Goal: Transaction & Acquisition: Purchase product/service

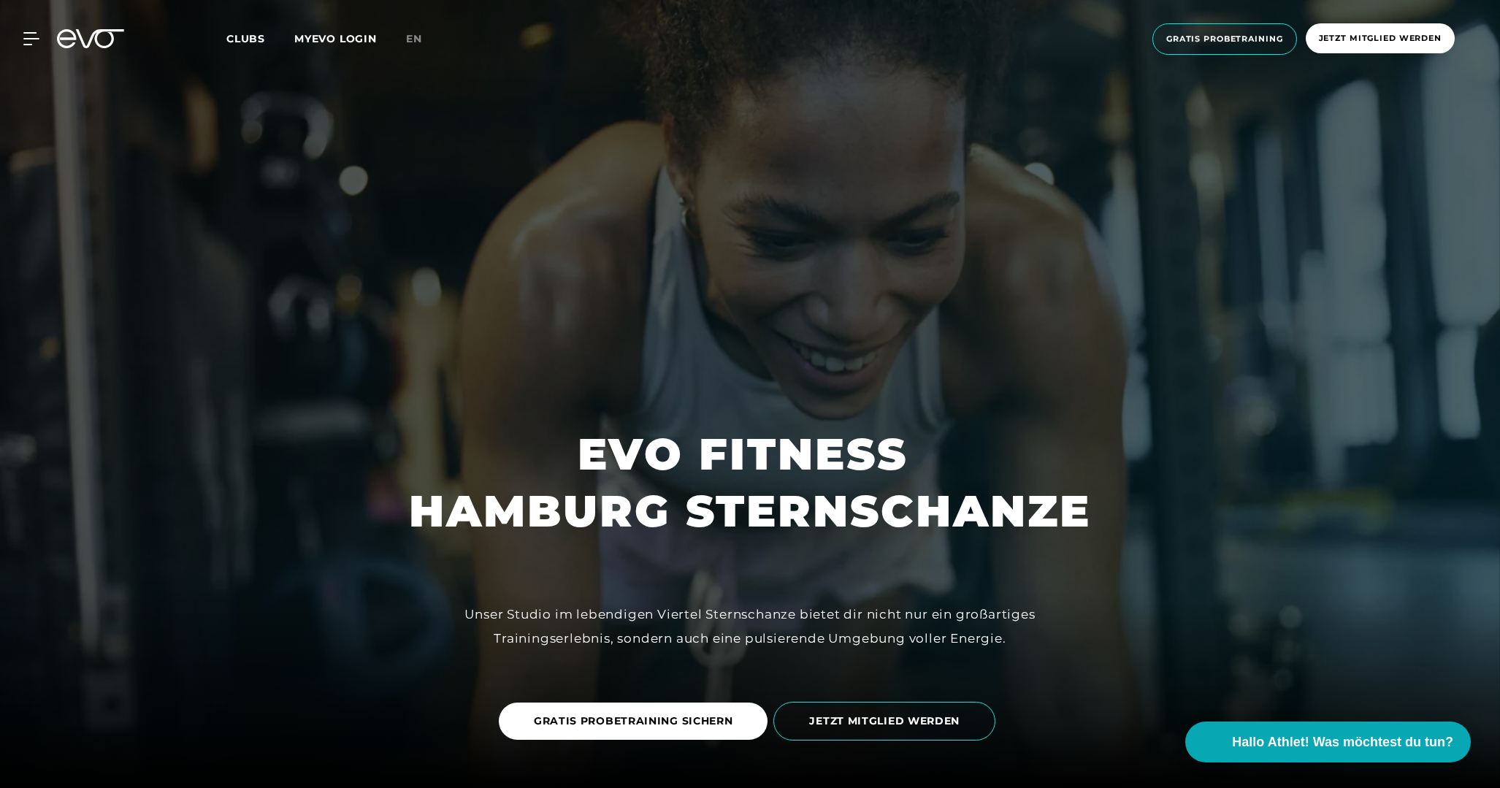
click at [253, 39] on span "Clubs" at bounding box center [245, 38] width 39 height 13
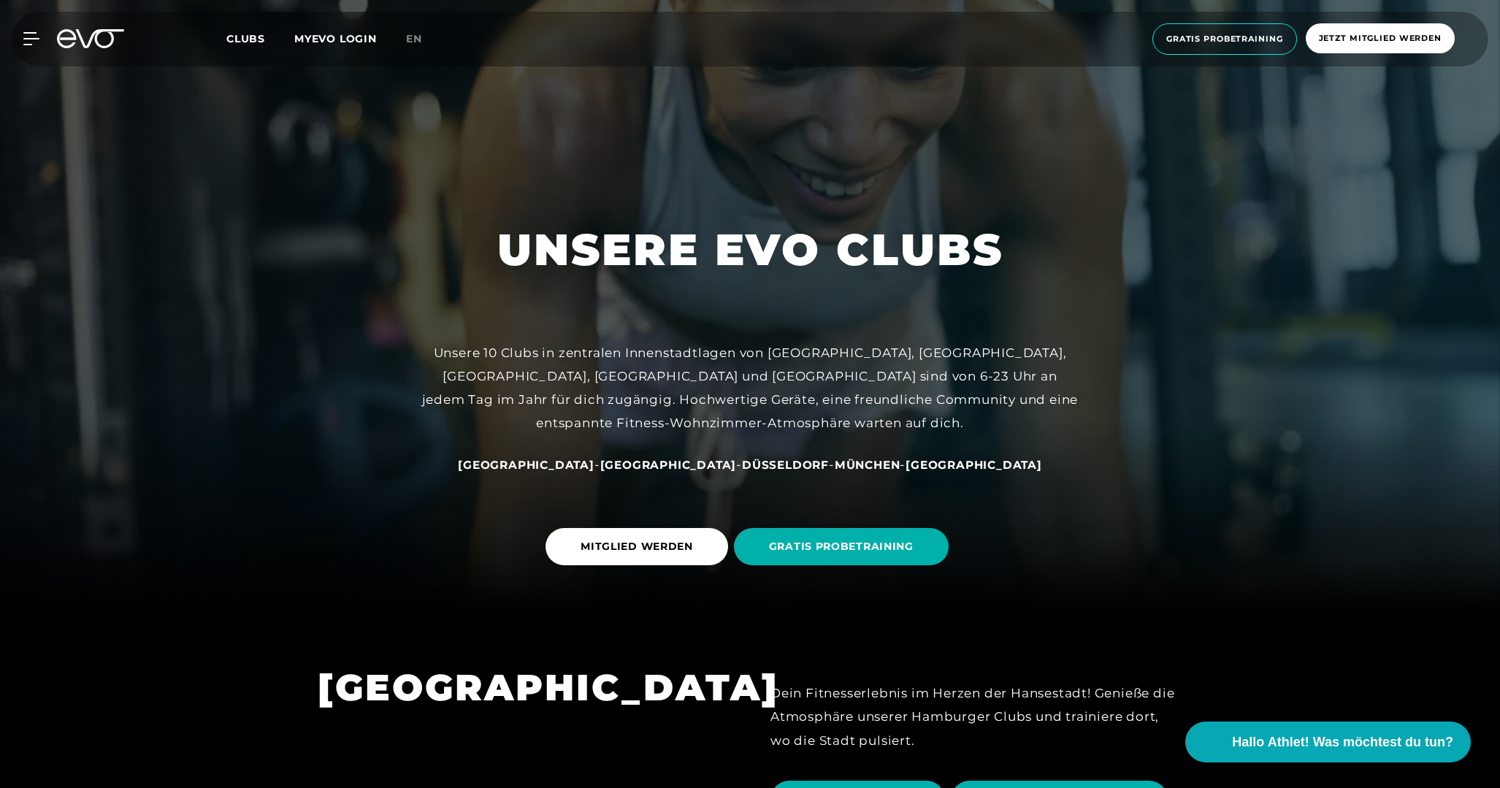
scroll to position [183, 0]
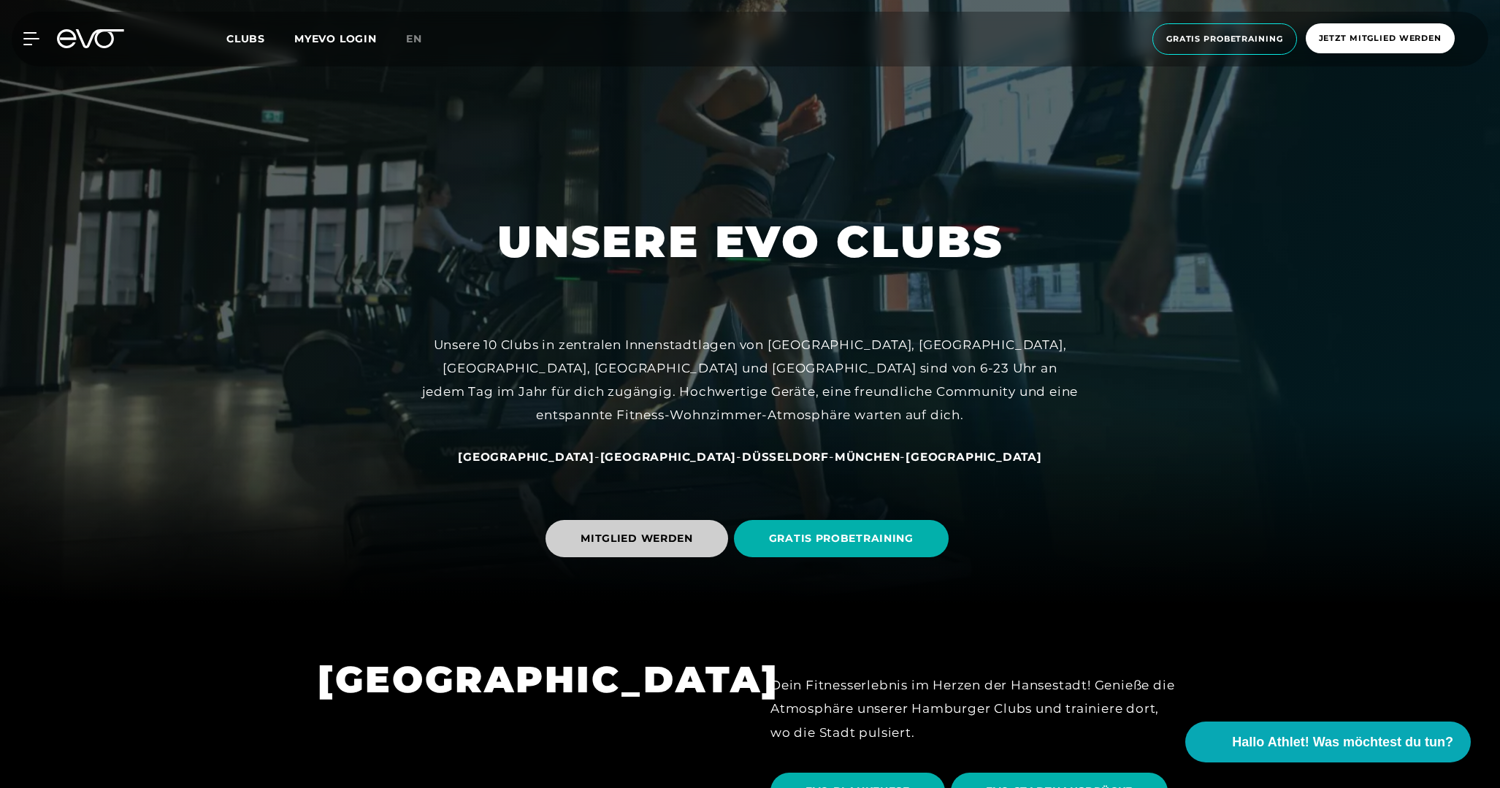
click at [658, 543] on span "MITGLIED WERDEN" at bounding box center [637, 538] width 112 height 15
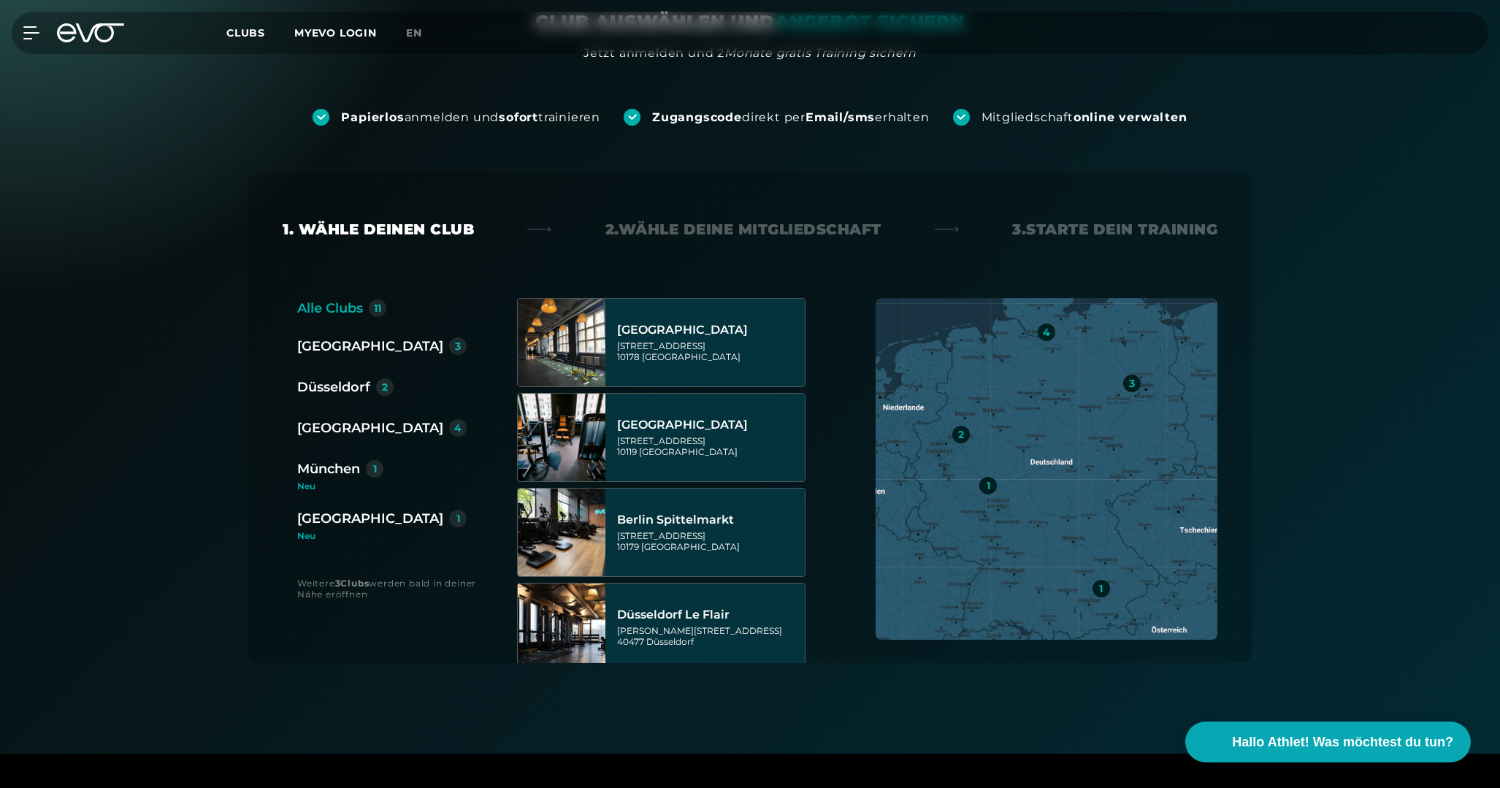
scroll to position [158, 0]
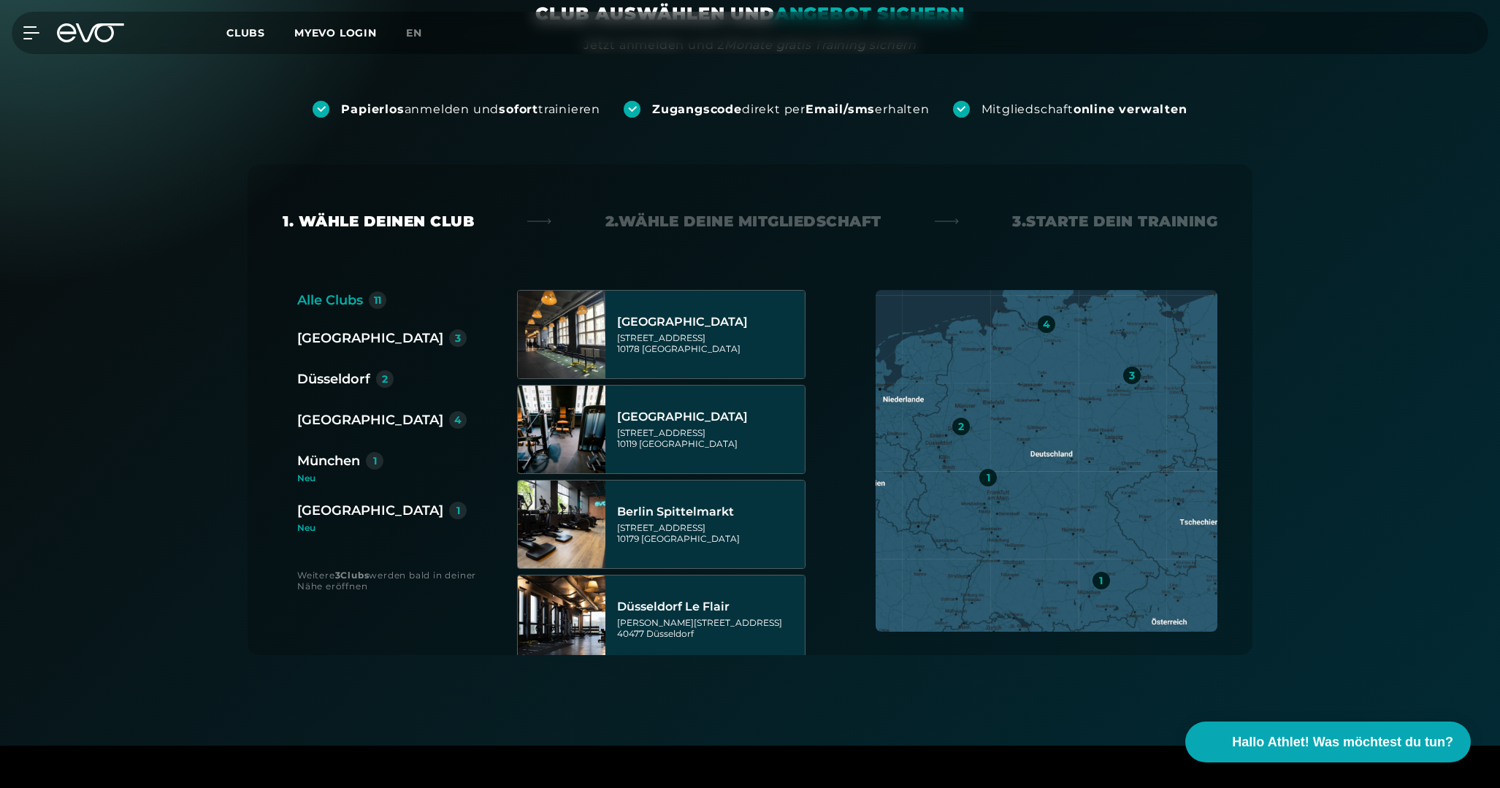
click at [334, 429] on div "[GEOGRAPHIC_DATA]" at bounding box center [370, 420] width 146 height 20
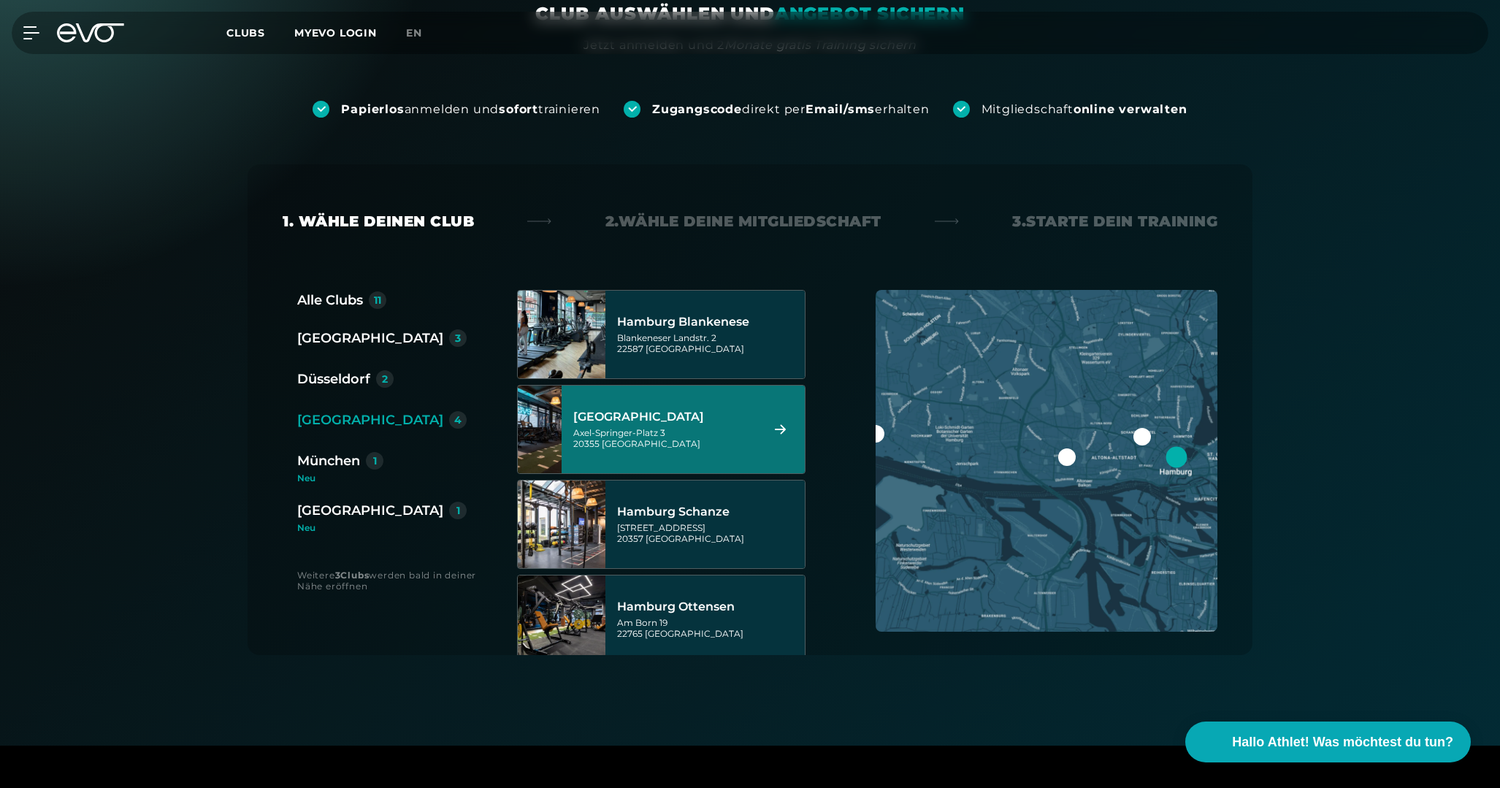
click at [1133, 465] on img at bounding box center [1046, 461] width 342 height 342
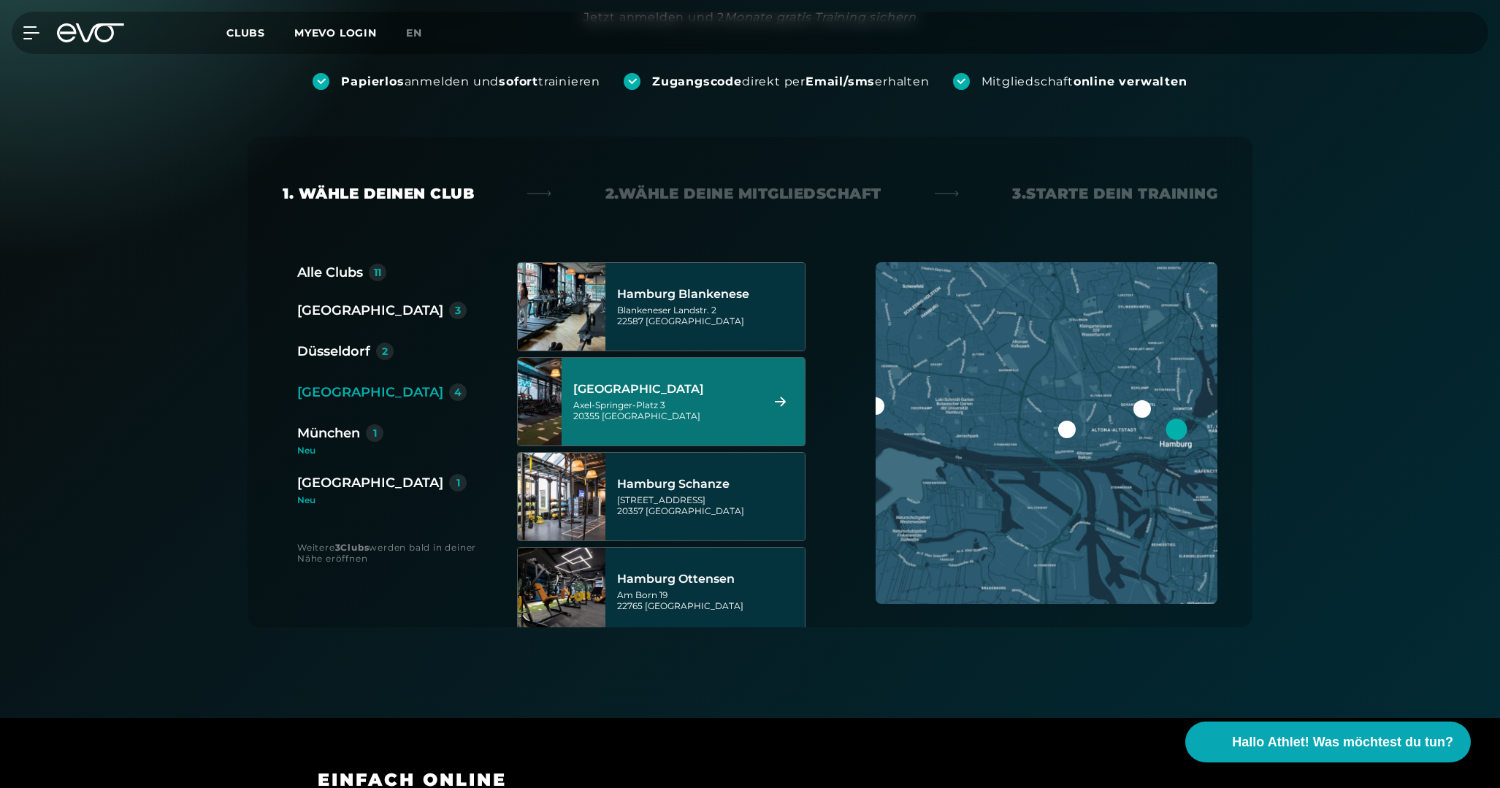
scroll to position [152, 0]
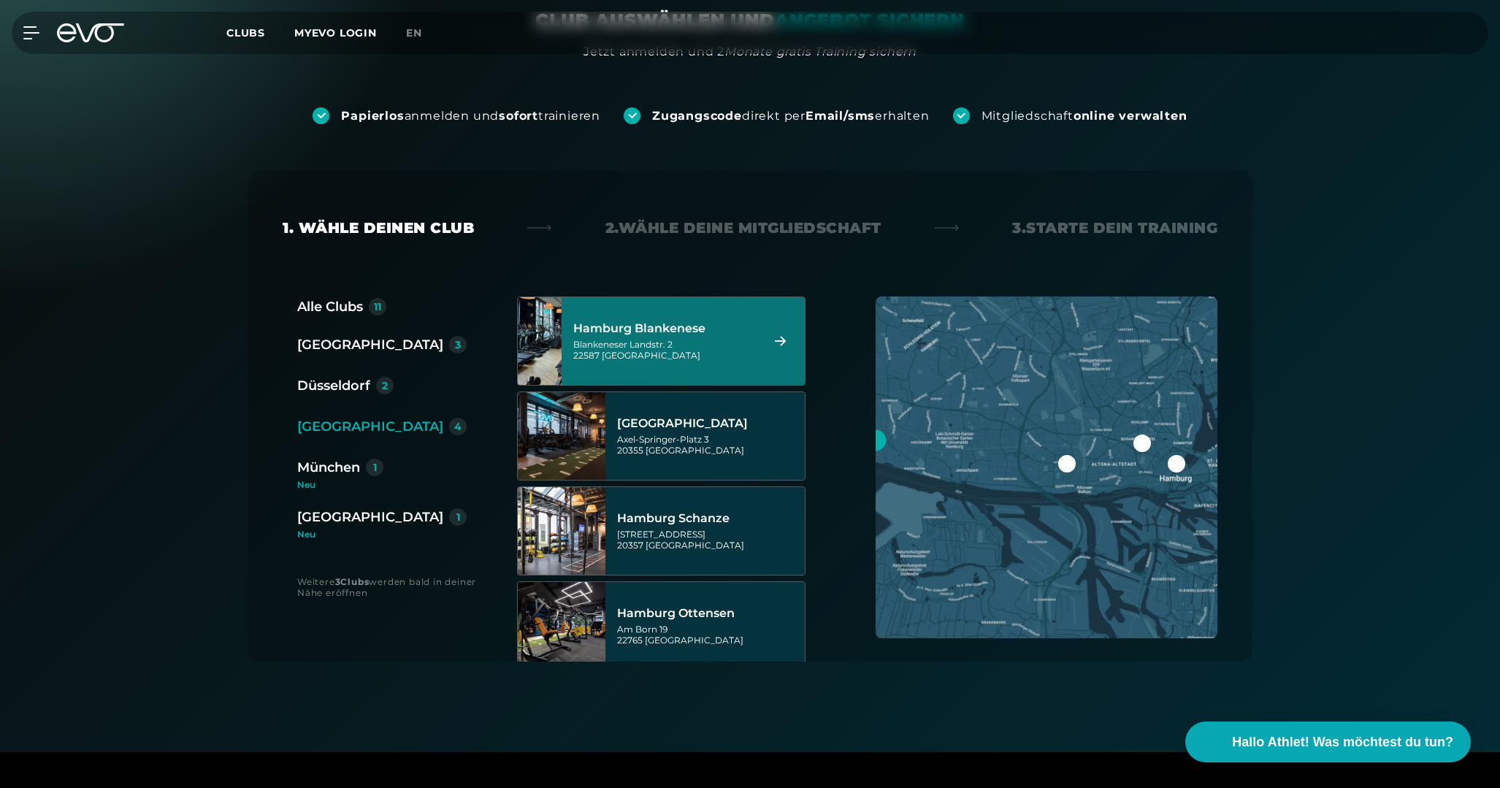
click at [701, 325] on div "Hamburg Blankenese" at bounding box center [664, 328] width 183 height 15
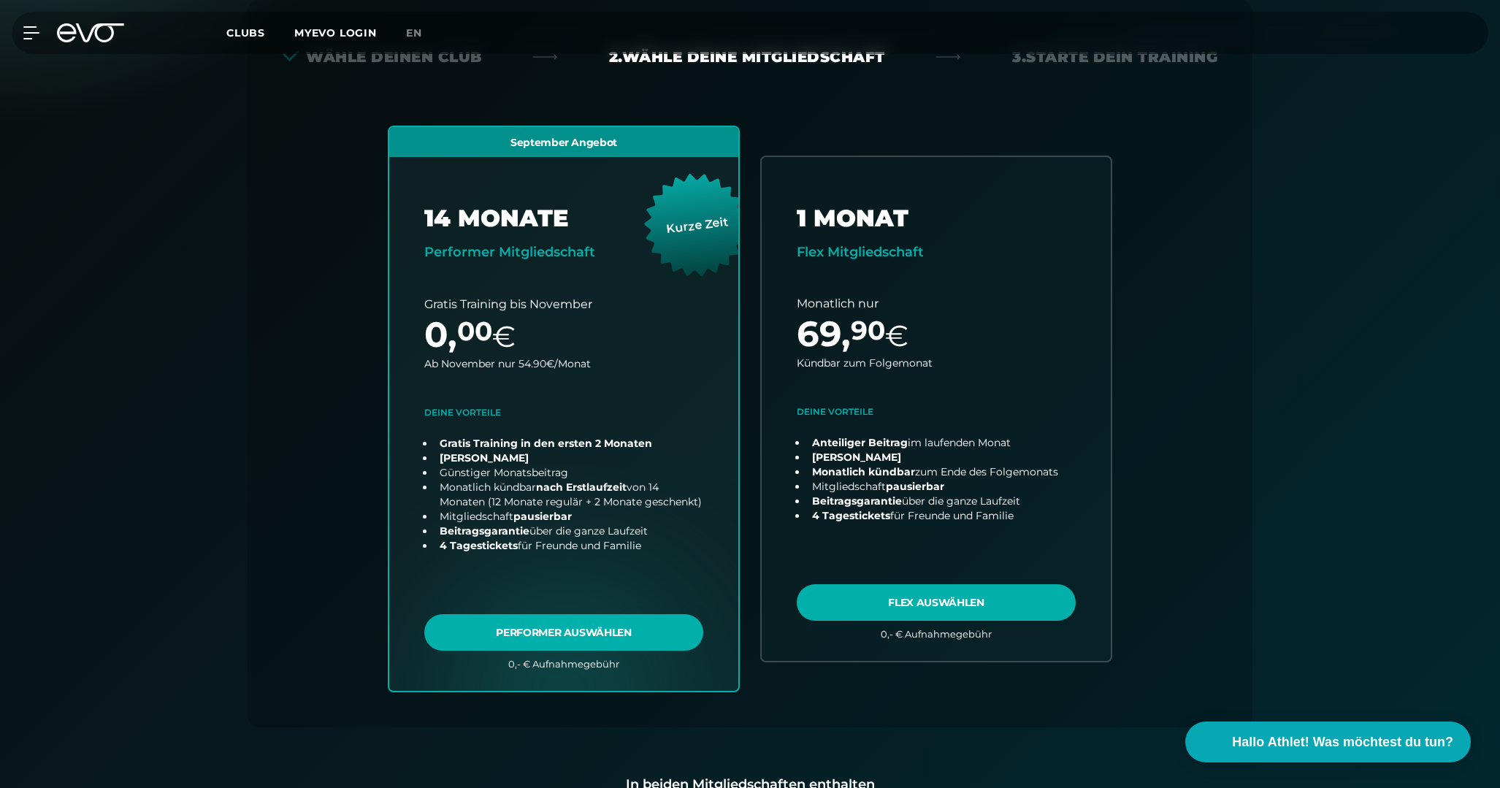
scroll to position [323, 0]
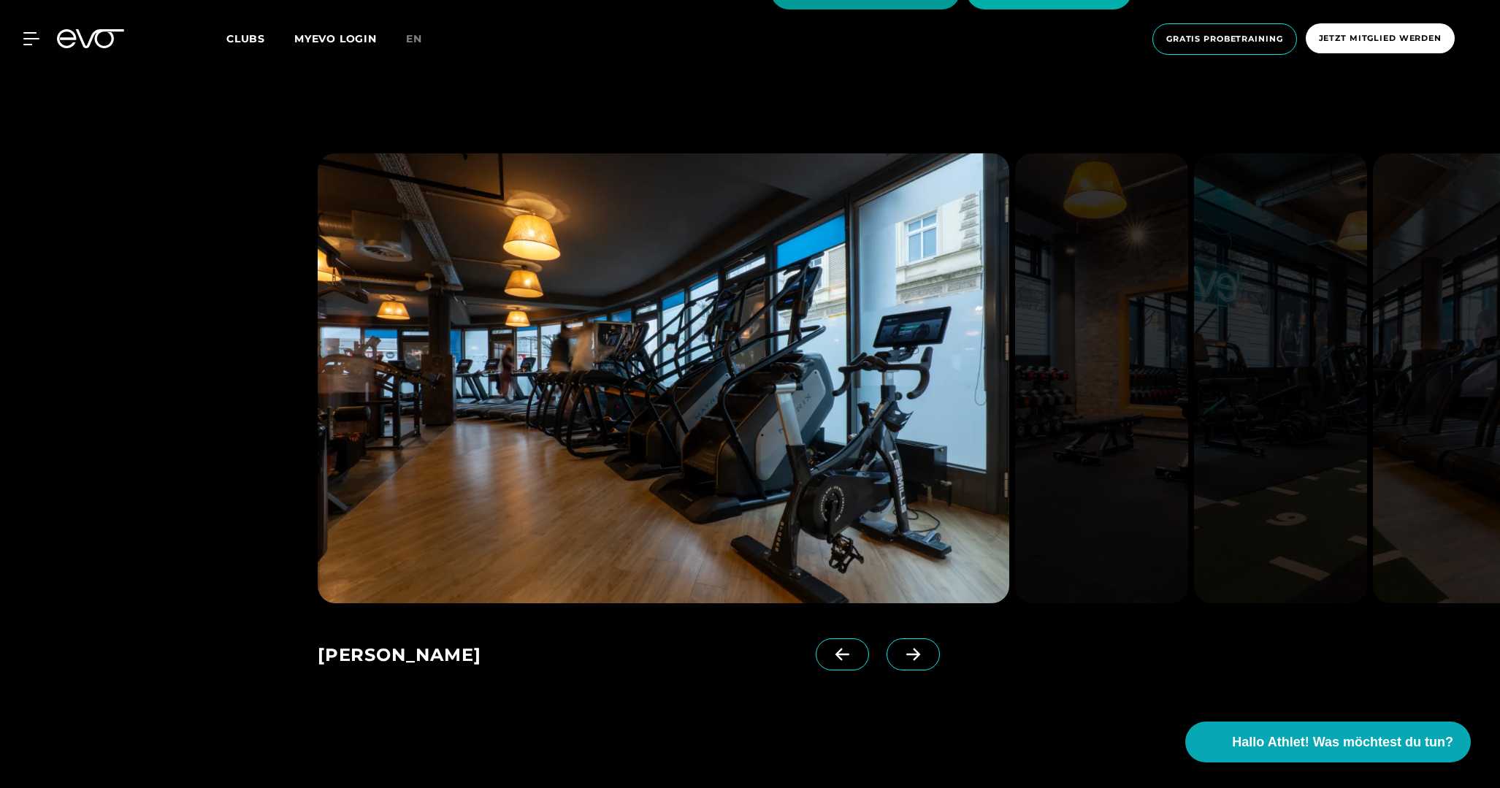
scroll to position [1046, 0]
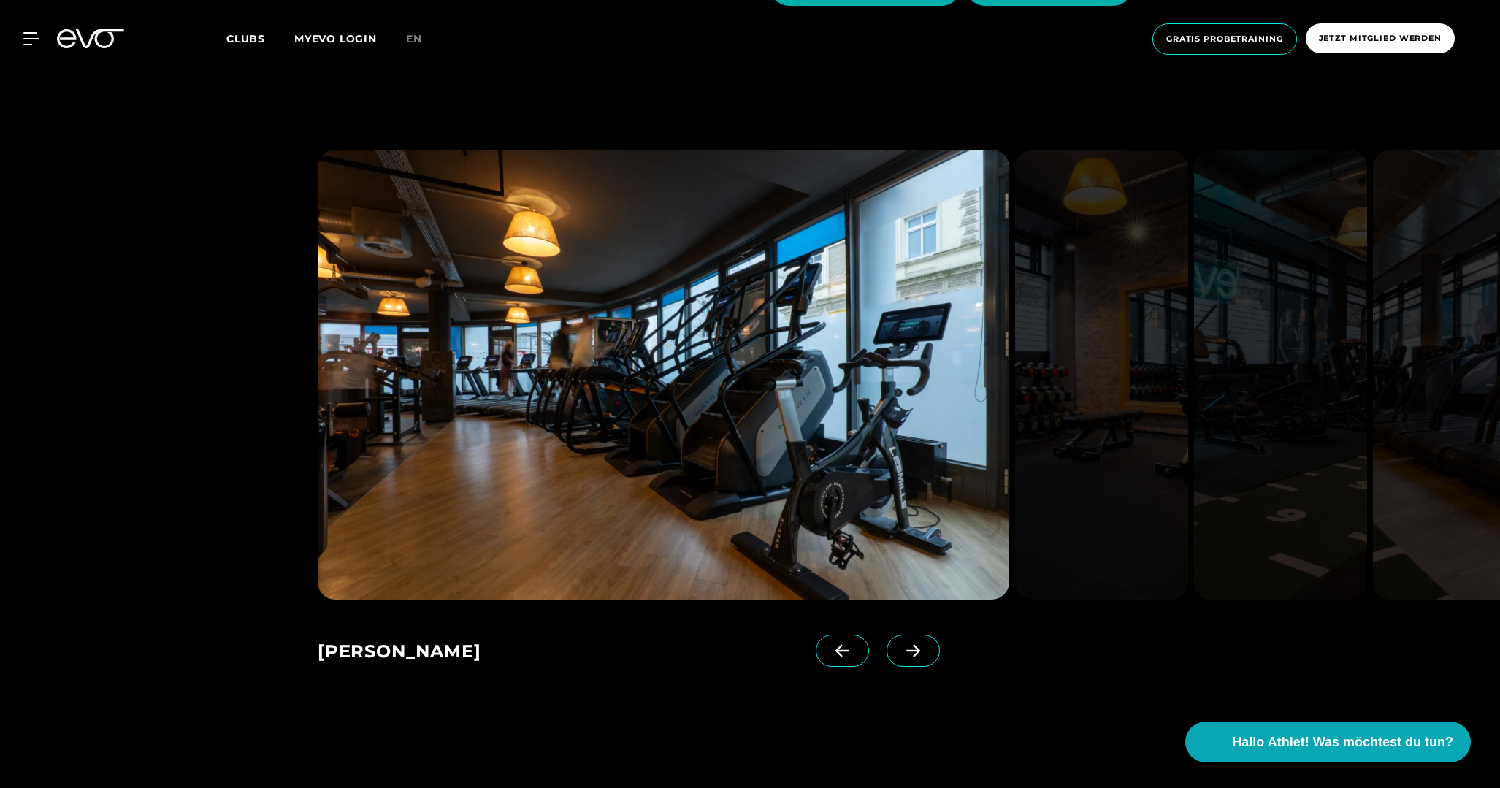
click at [886, 661] on span at bounding box center [912, 651] width 53 height 32
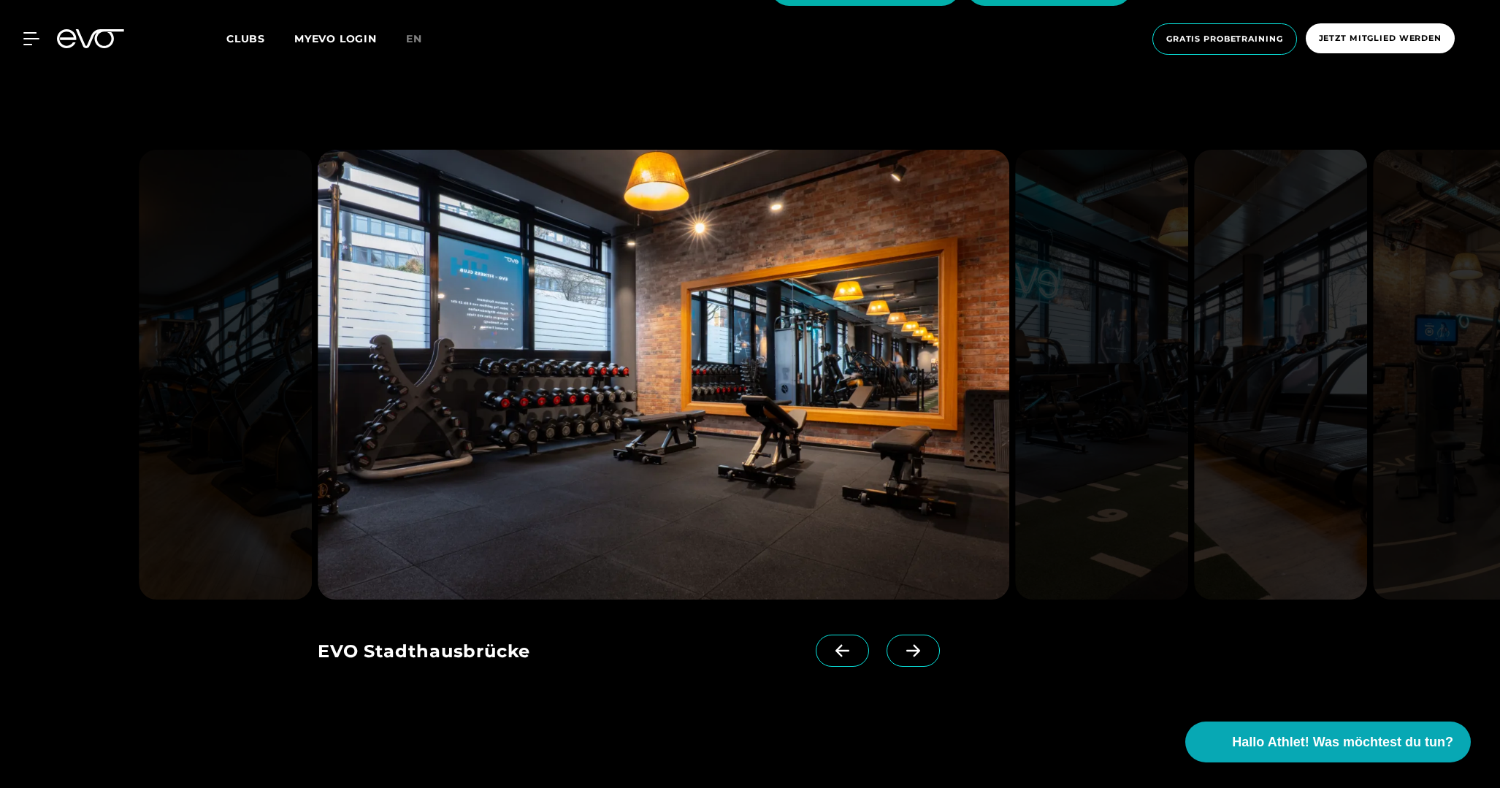
click at [886, 658] on span at bounding box center [912, 651] width 53 height 32
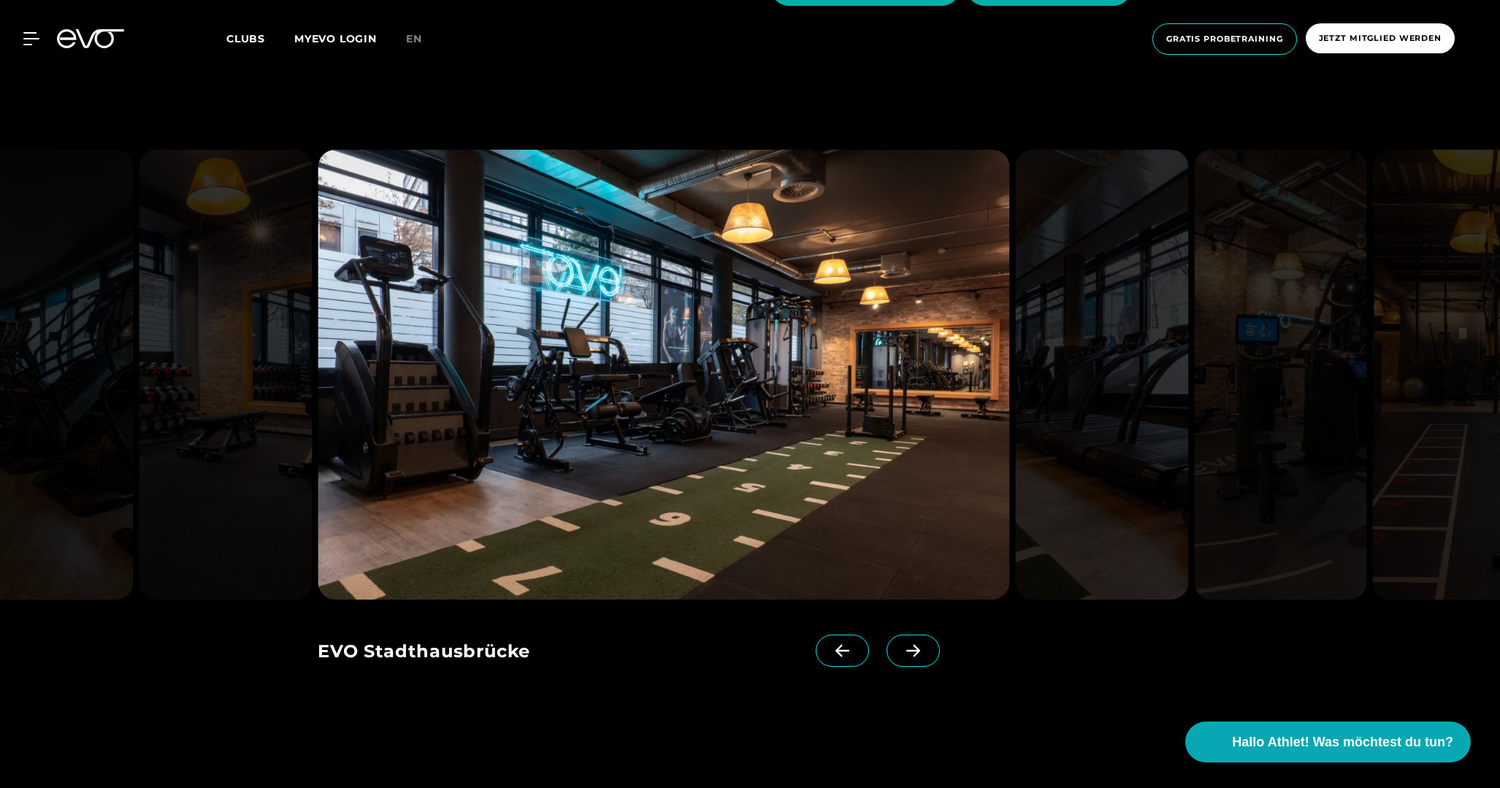
click at [886, 658] on span at bounding box center [912, 651] width 53 height 32
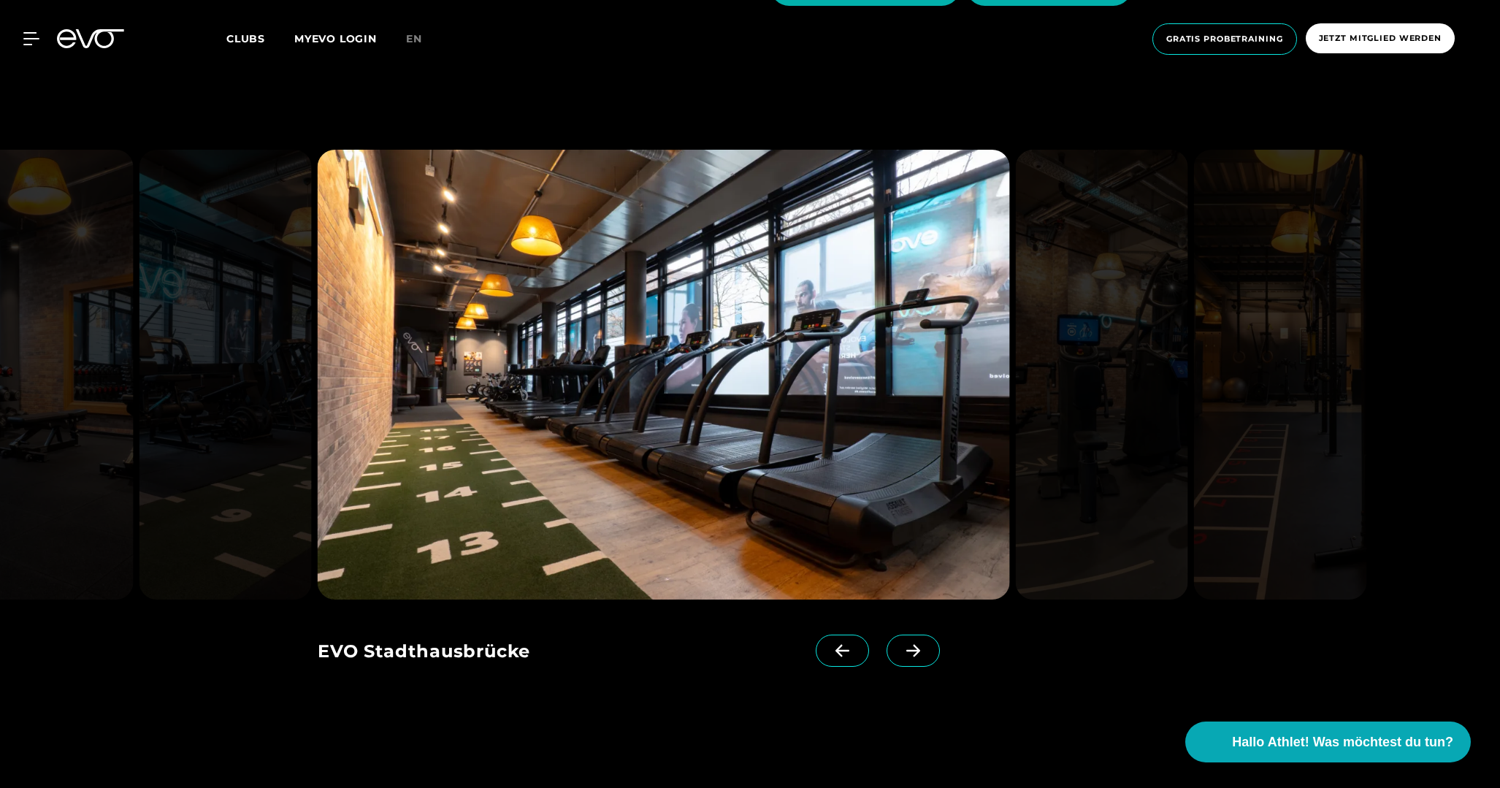
click at [886, 658] on span at bounding box center [912, 651] width 53 height 32
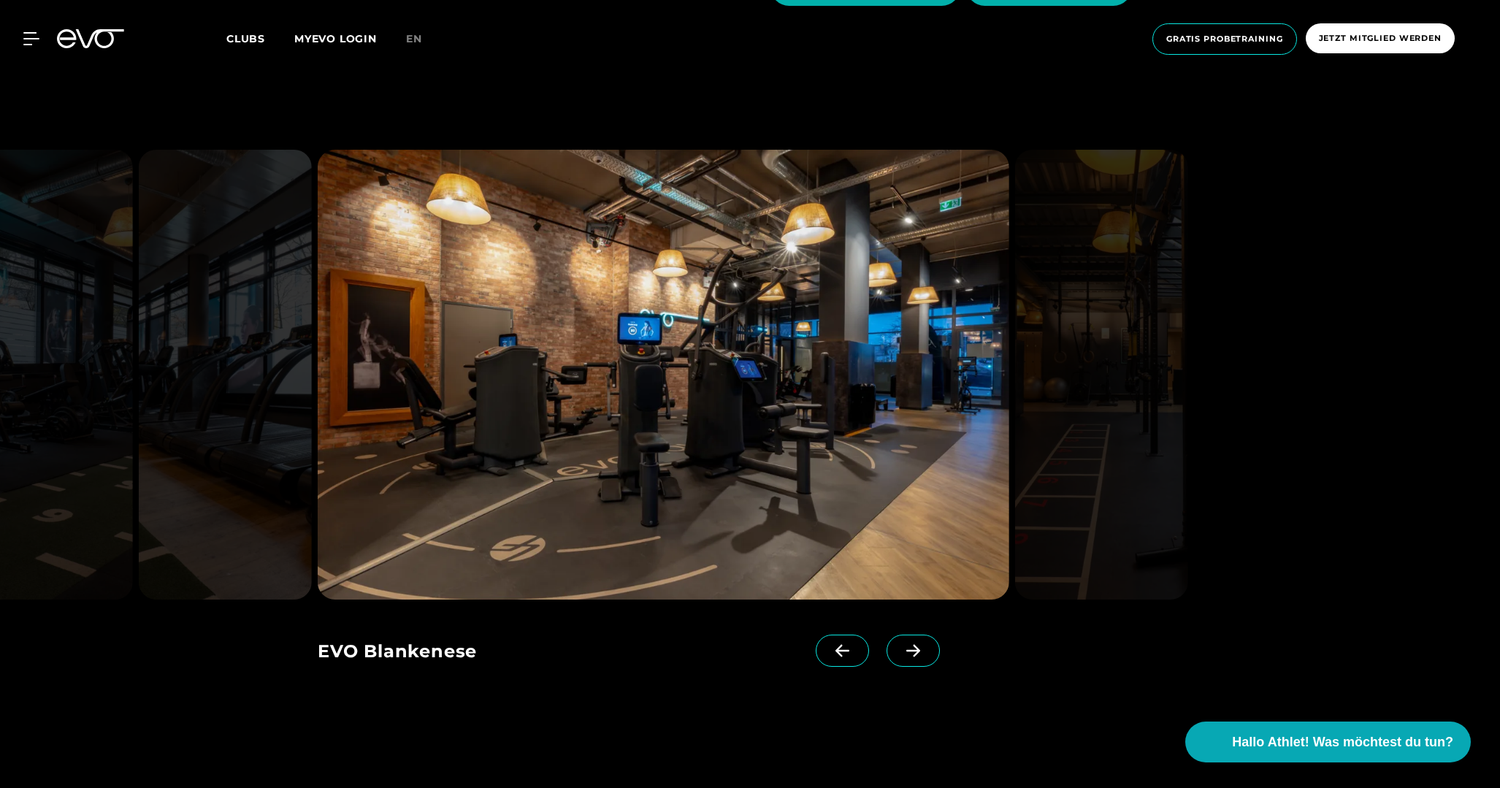
click at [886, 658] on span at bounding box center [912, 651] width 53 height 32
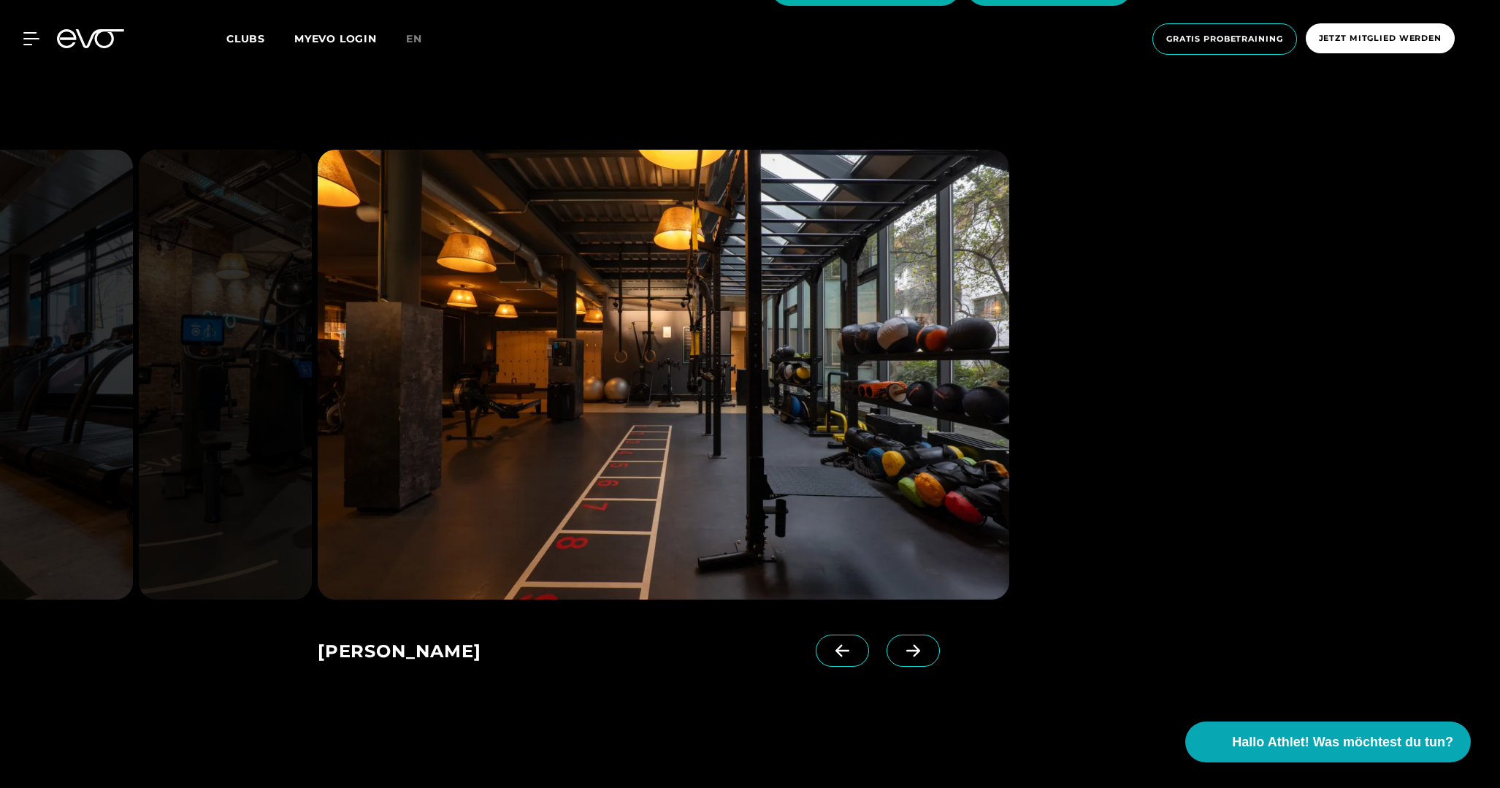
click at [886, 658] on span at bounding box center [912, 651] width 53 height 32
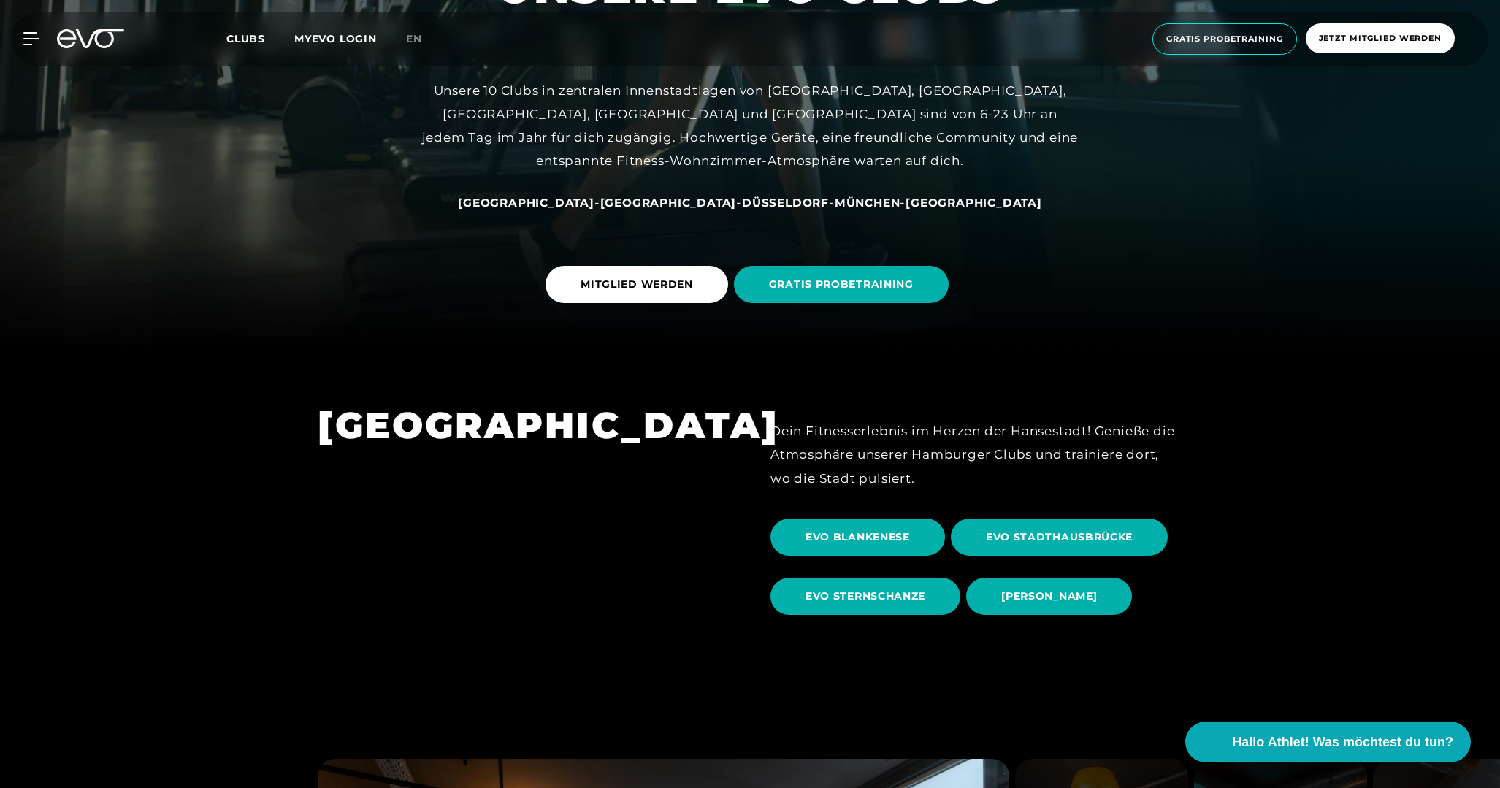
scroll to position [415, 0]
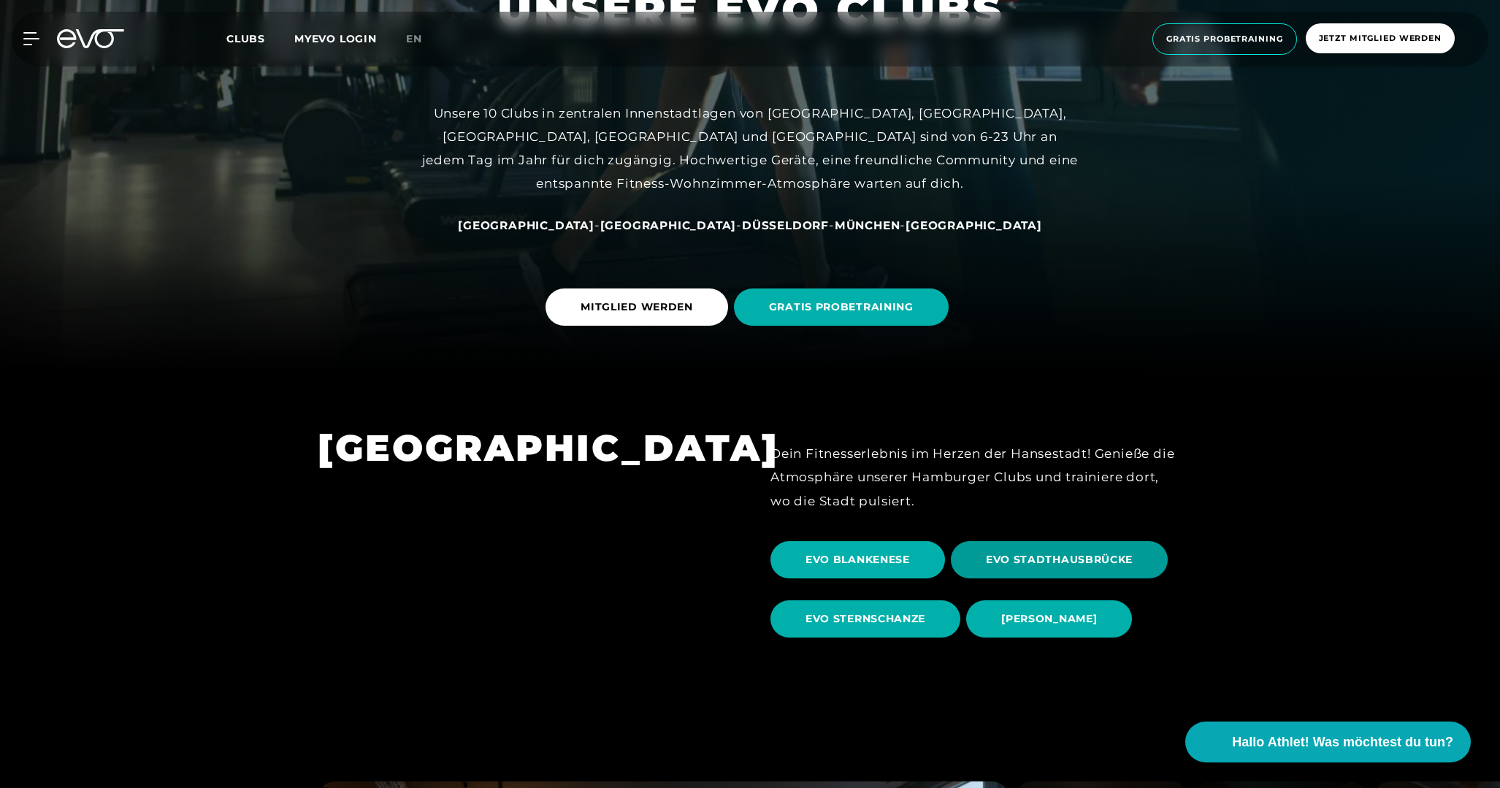
click at [1000, 567] on span "EVO STADTHAUSBRÜCKE" at bounding box center [1059, 559] width 217 height 37
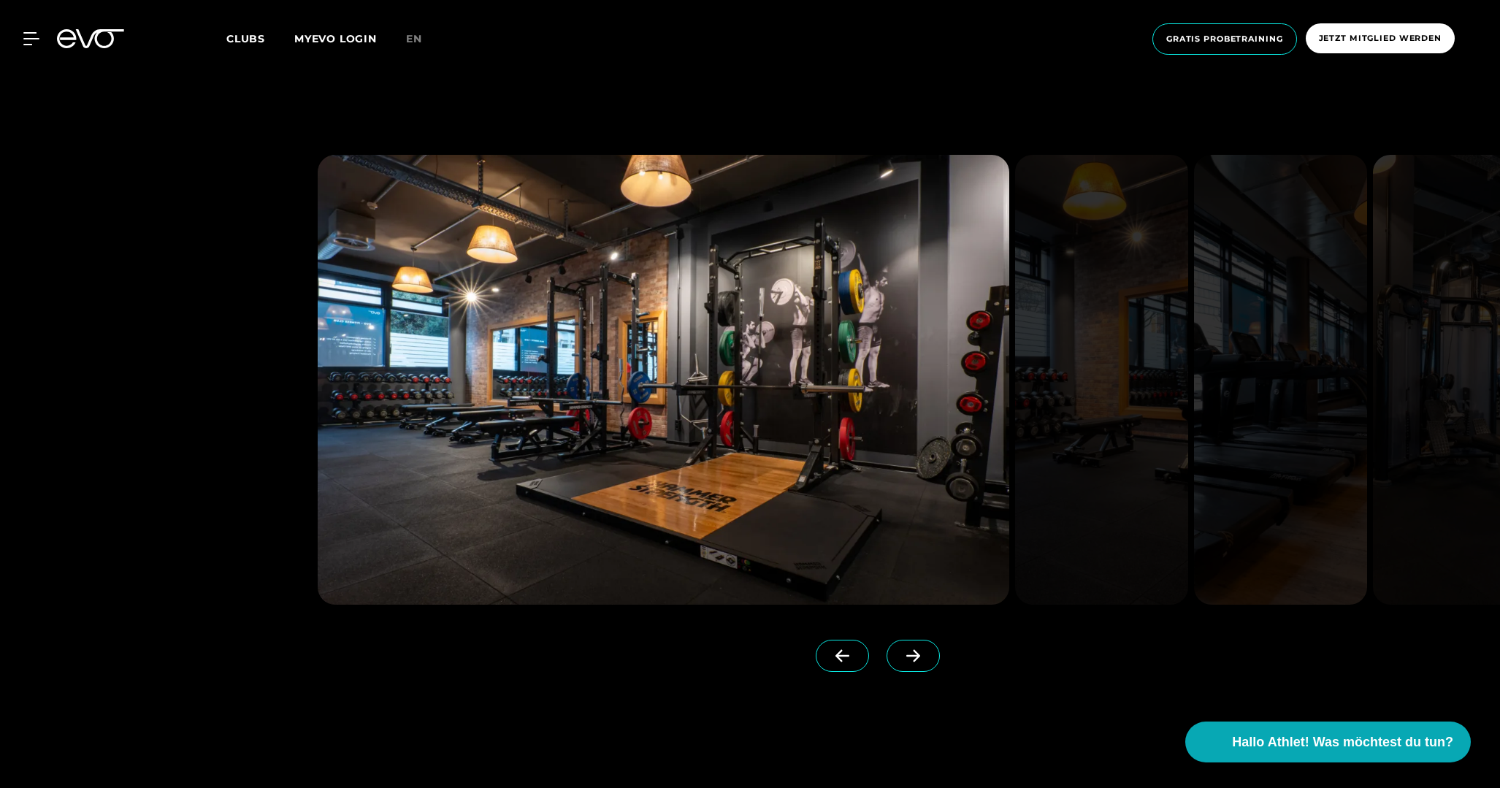
scroll to position [1520, 0]
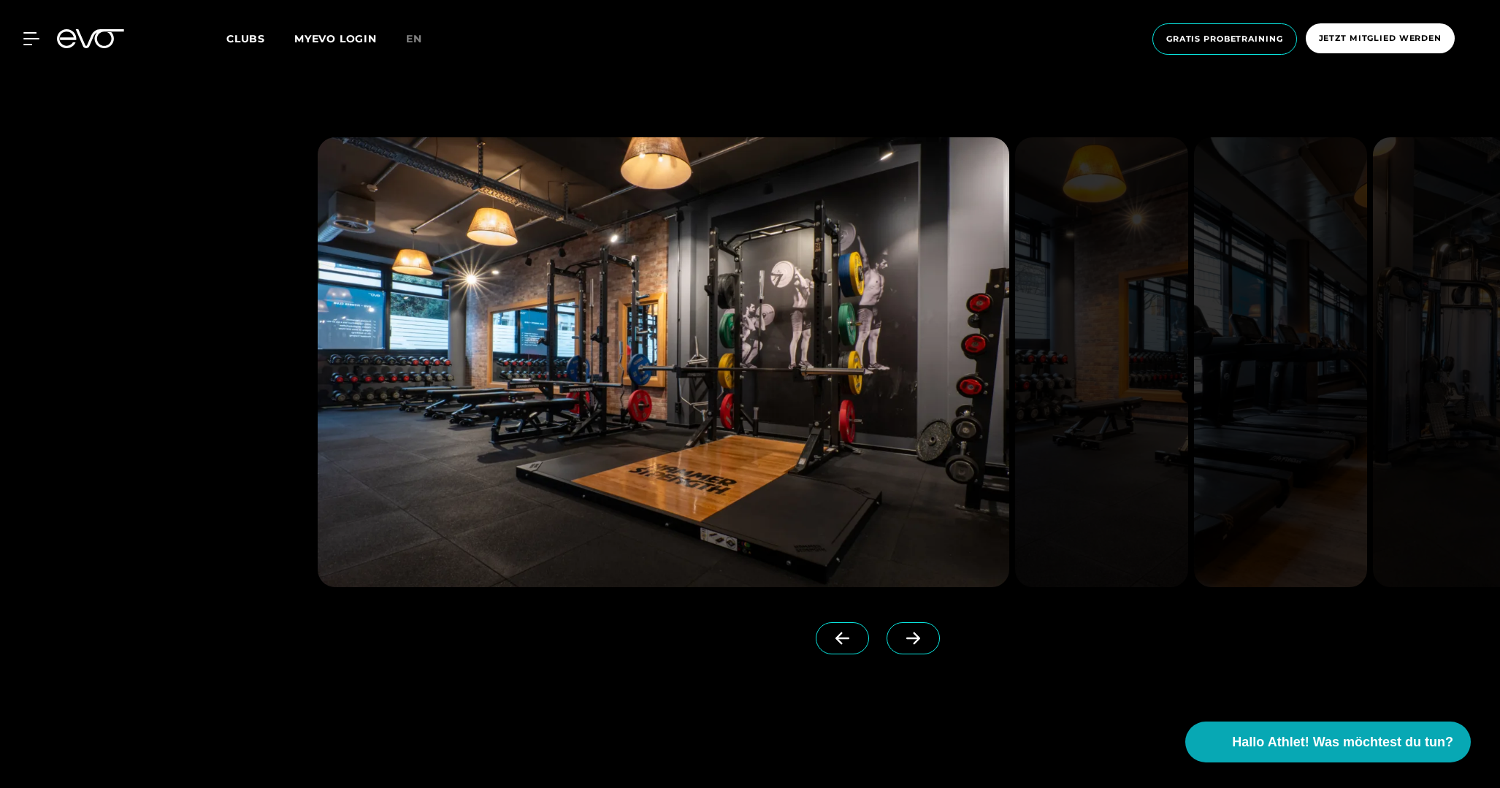
click at [900, 636] on icon at bounding box center [913, 638] width 26 height 13
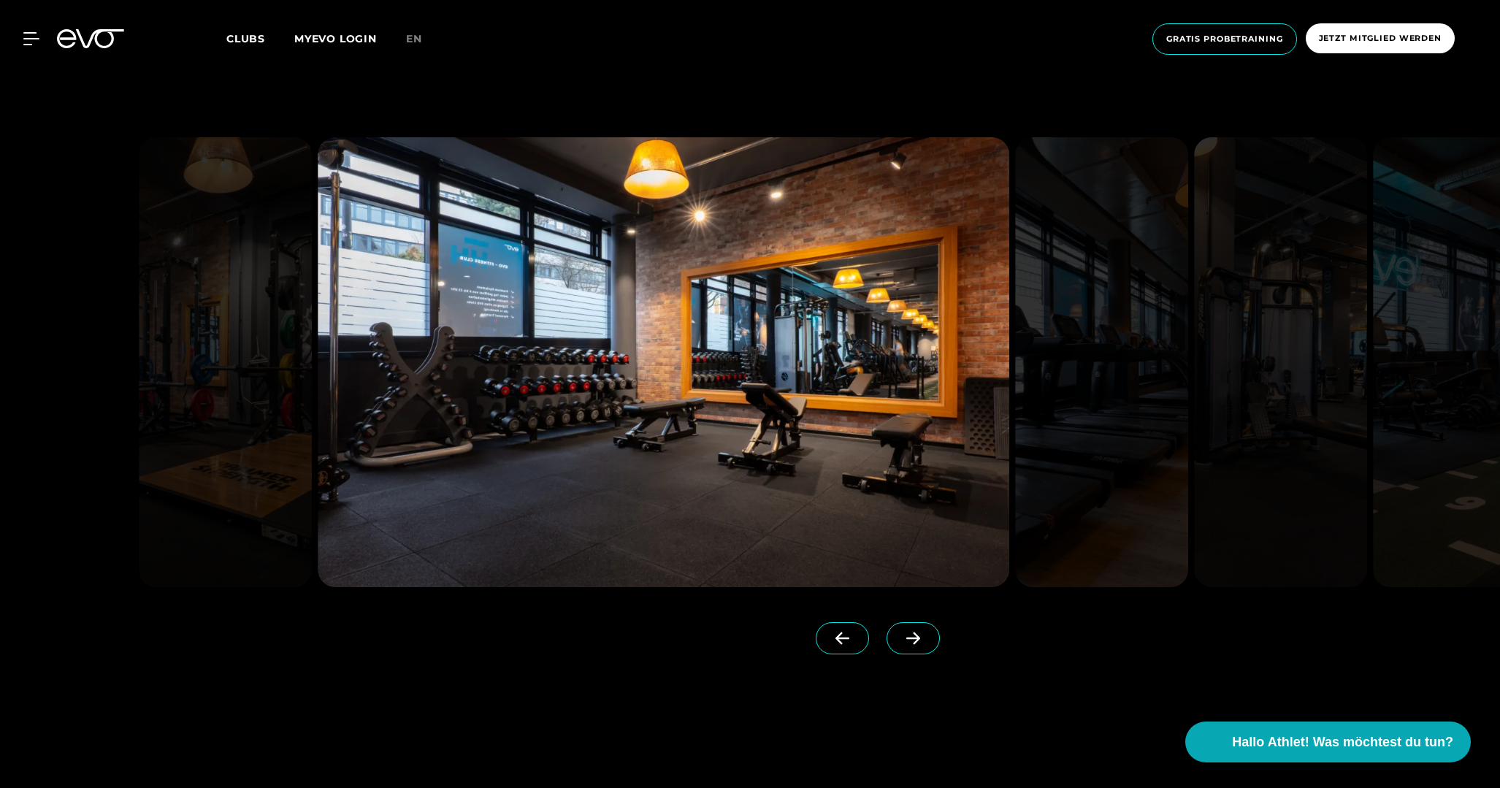
click at [900, 636] on icon at bounding box center [913, 638] width 26 height 13
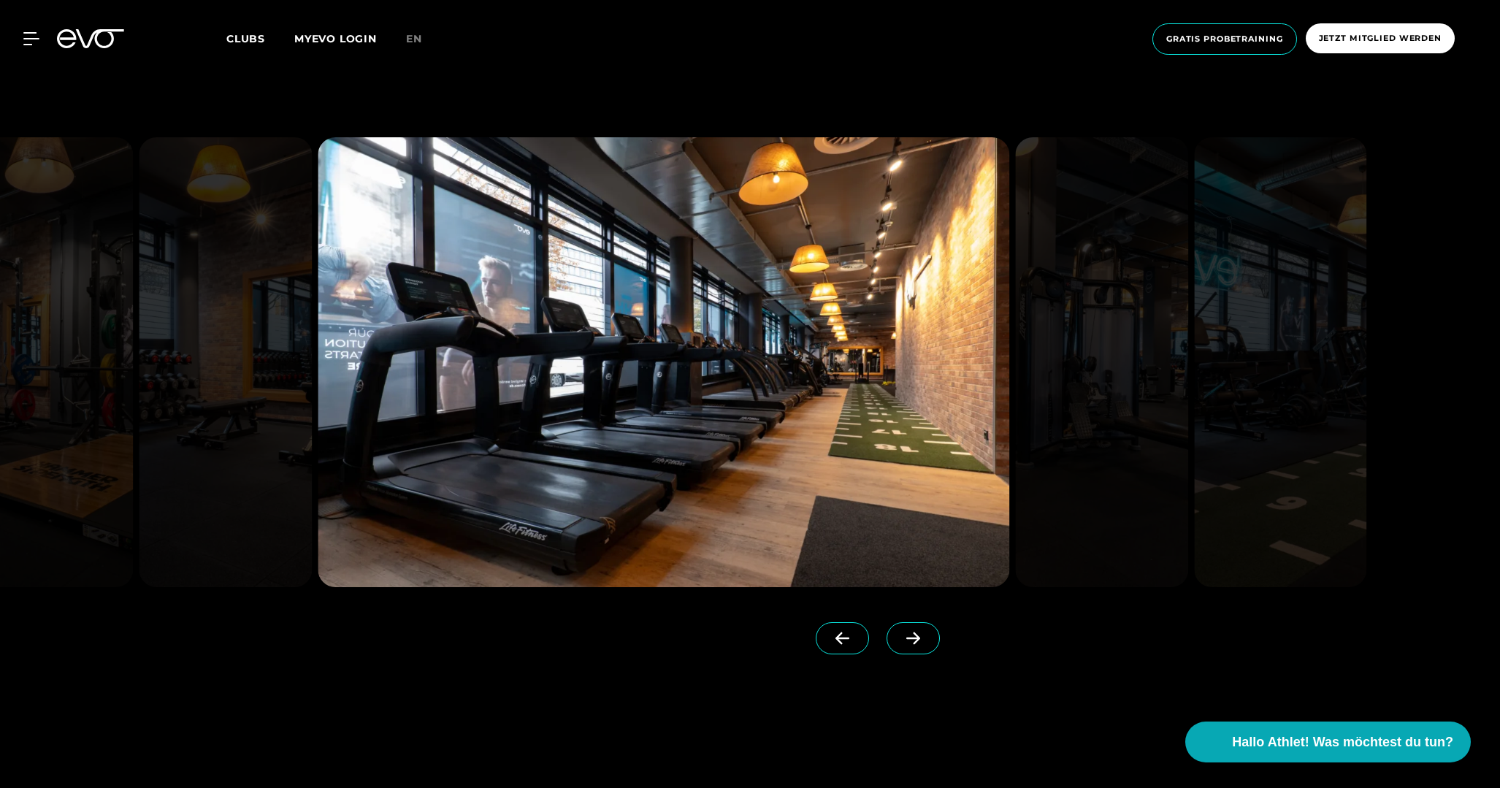
click at [900, 636] on icon at bounding box center [913, 638] width 26 height 13
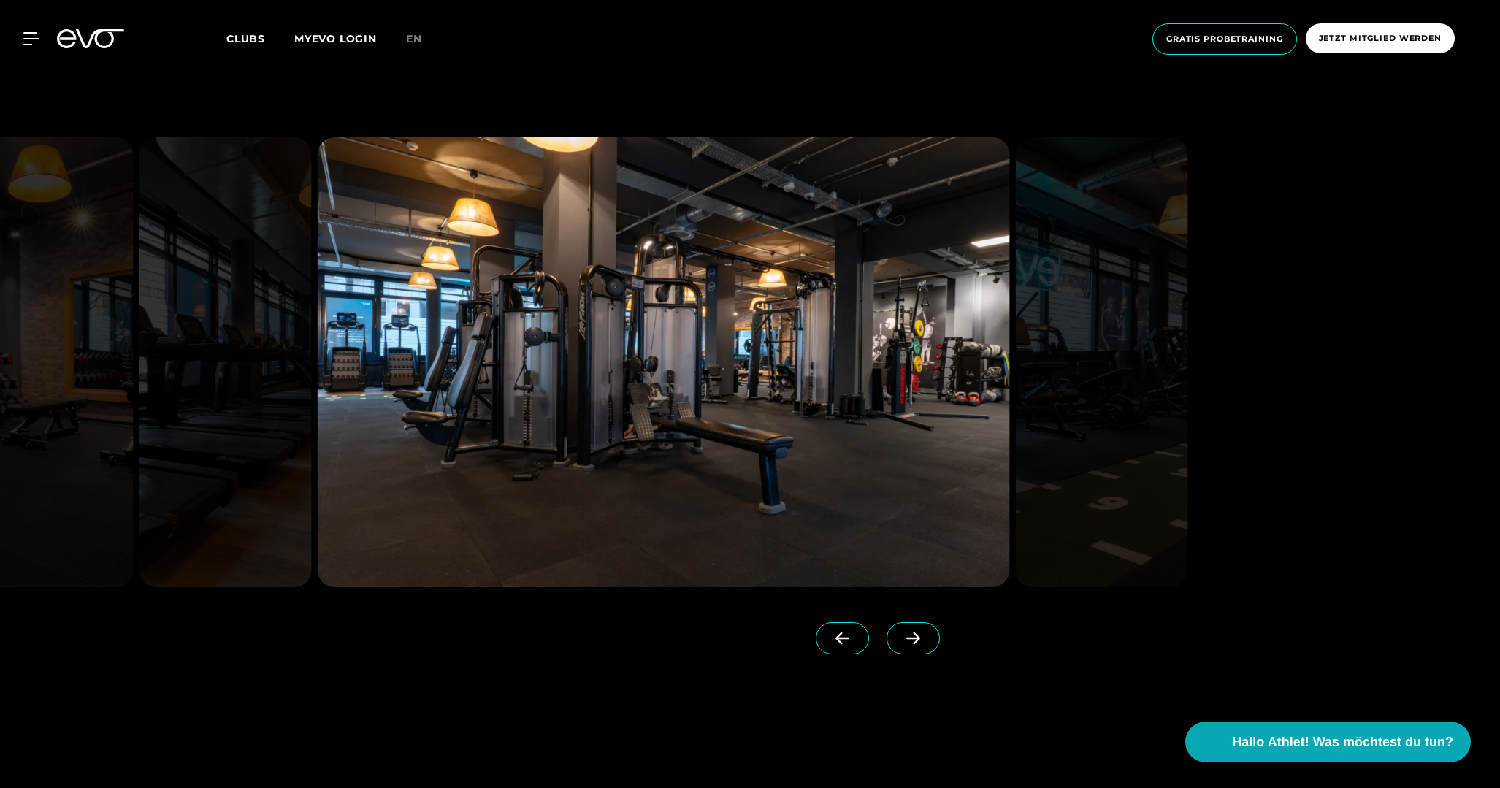
click at [900, 636] on icon at bounding box center [913, 638] width 26 height 13
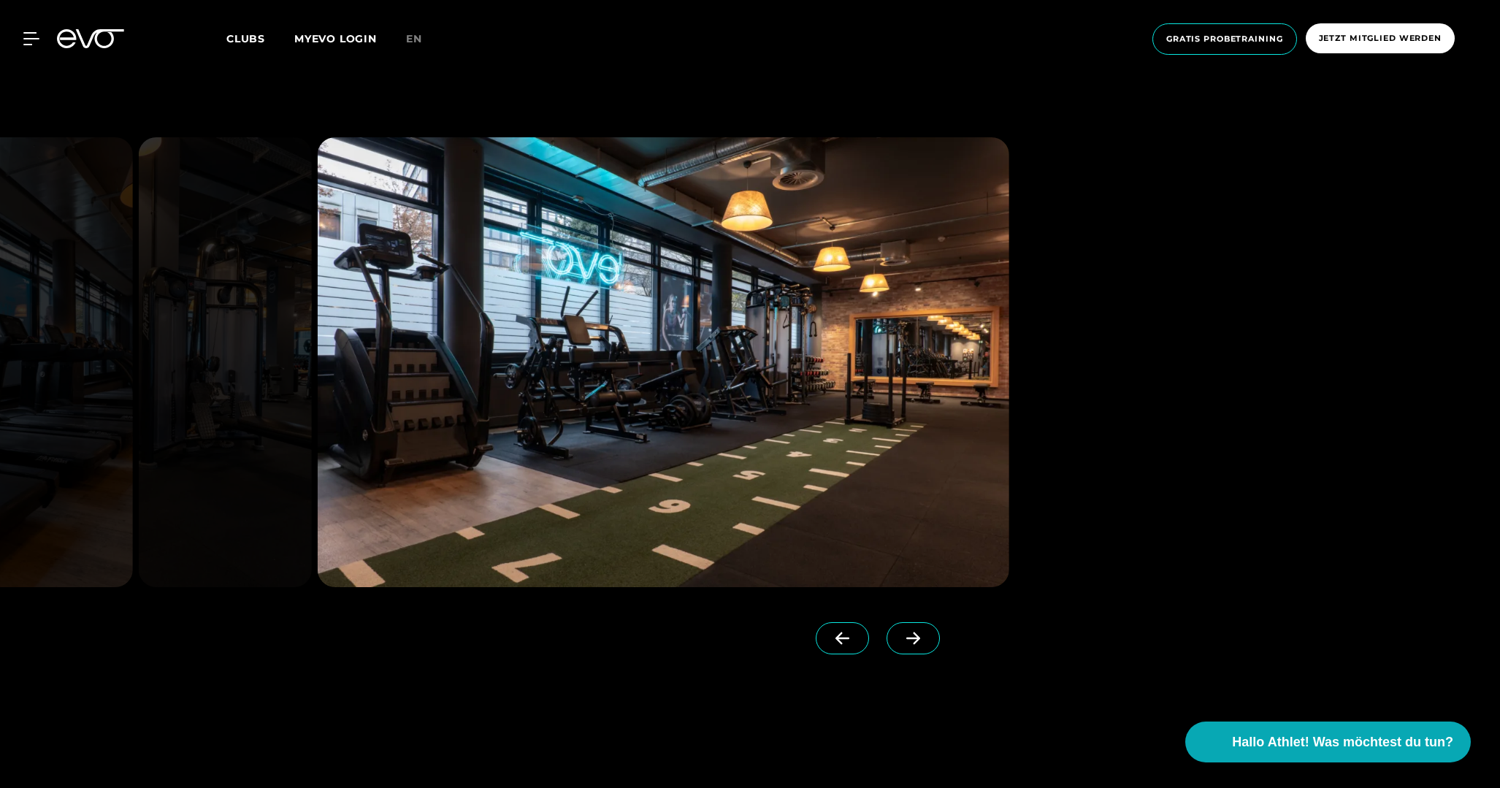
click at [900, 636] on icon at bounding box center [913, 638] width 26 height 13
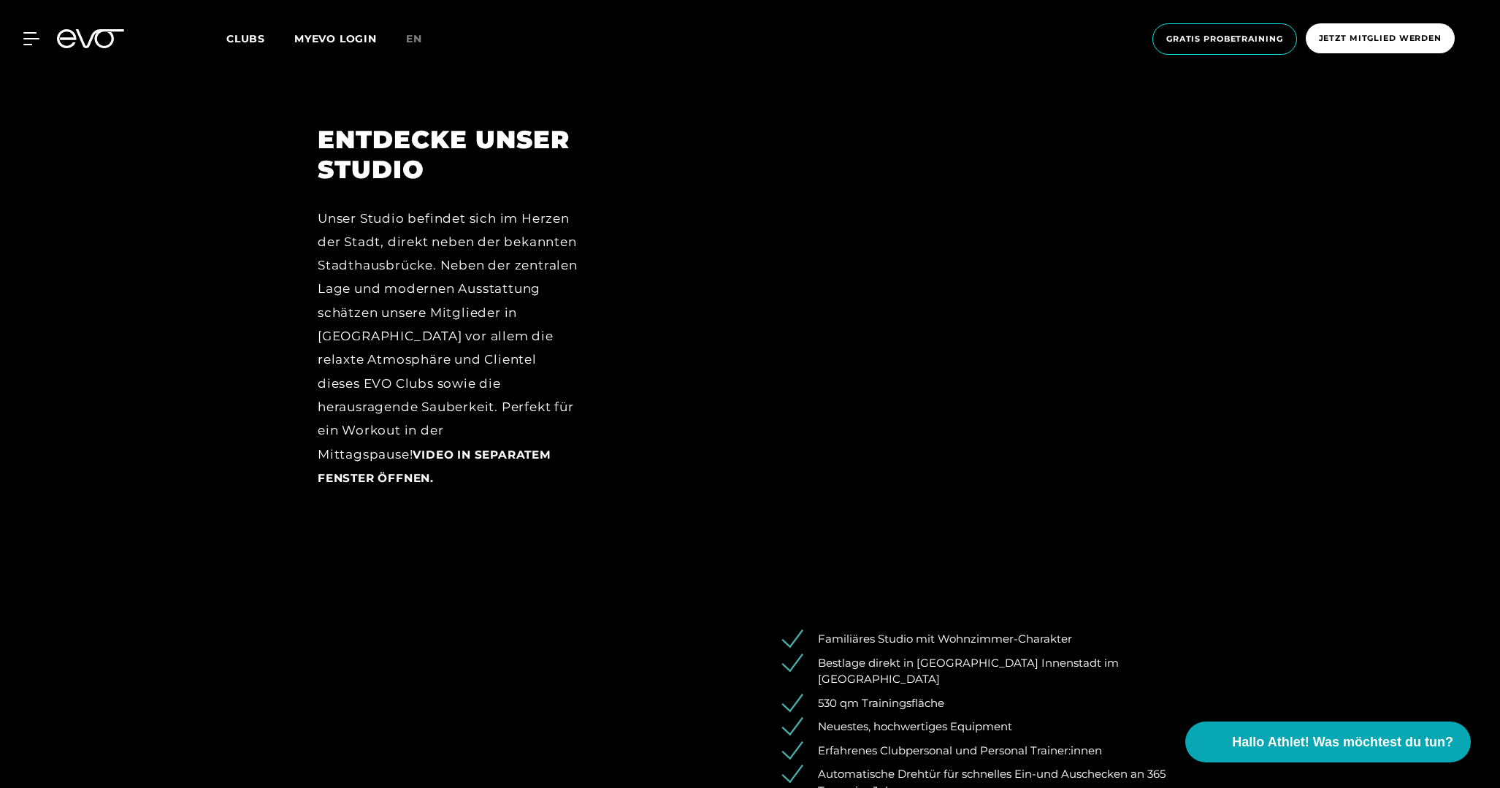
scroll to position [2113, 0]
